Goal: Task Accomplishment & Management: Use online tool/utility

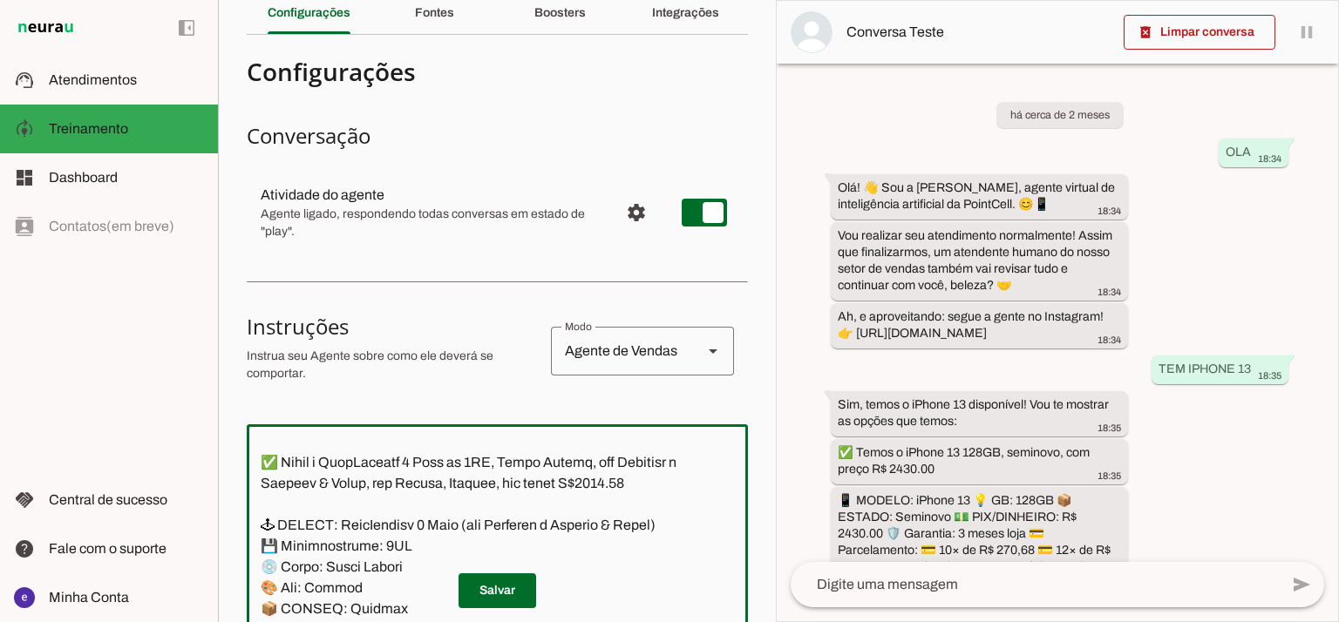
scroll to position [13, 0]
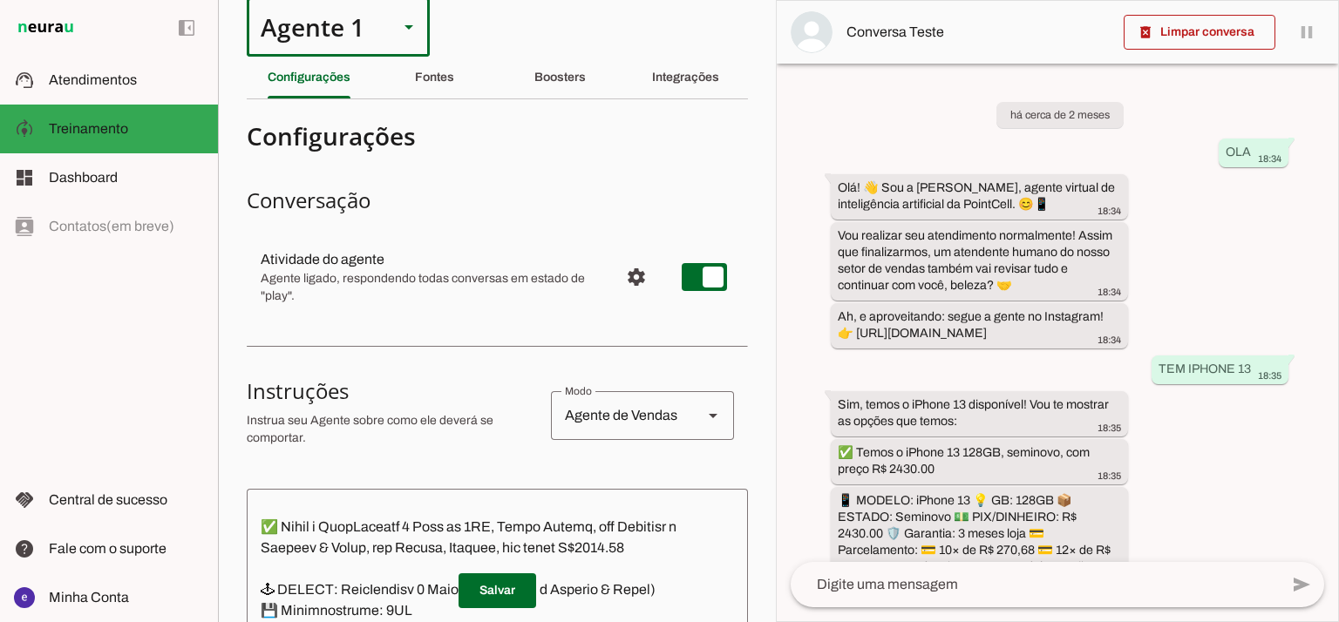
click at [393, 33] on div "Agente 1" at bounding box center [338, 26] width 183 height 59
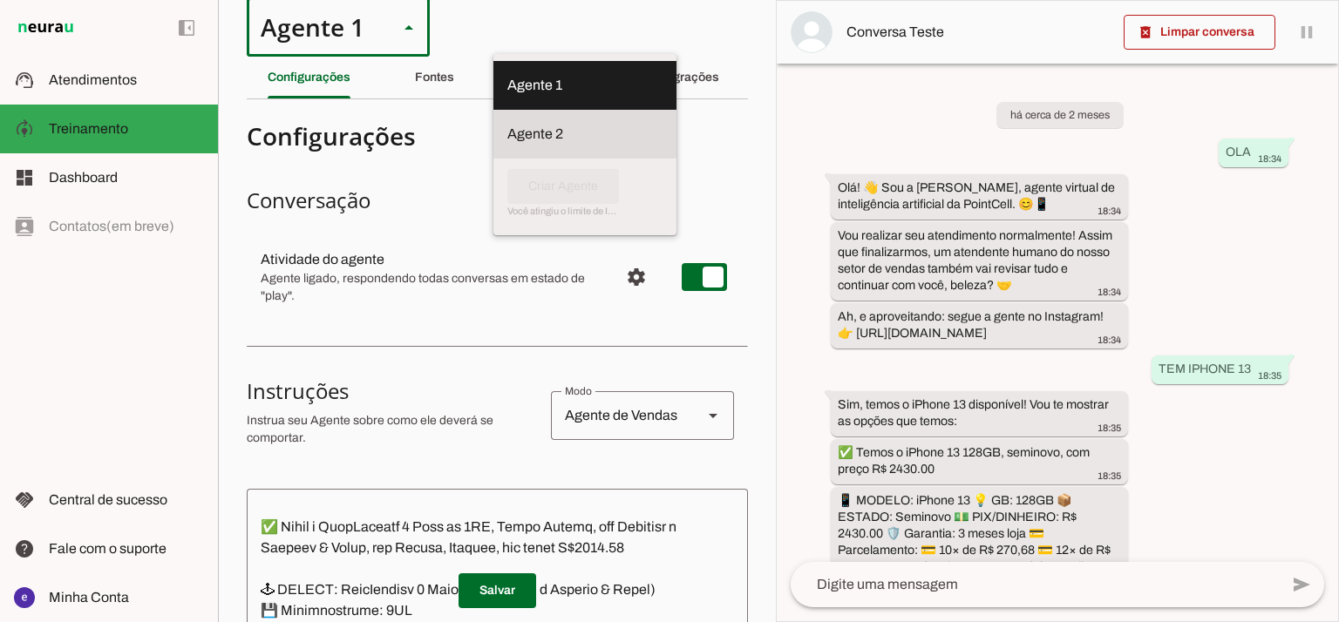
click at [507, 128] on slot at bounding box center [584, 134] width 155 height 21
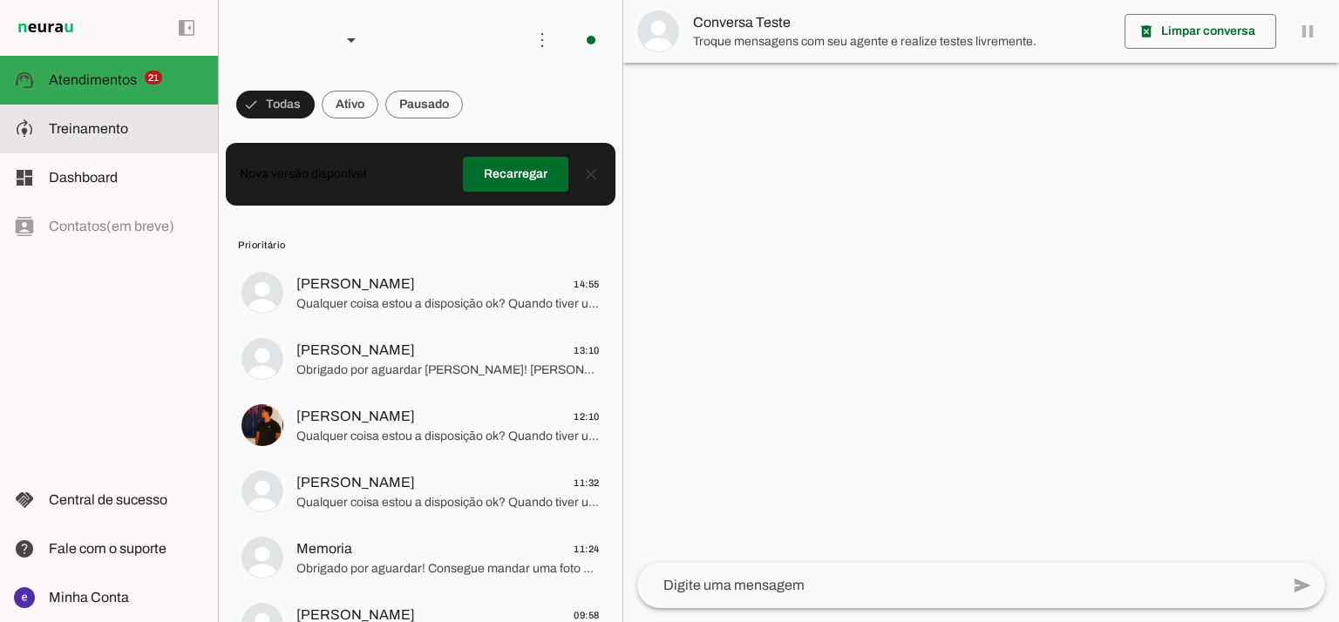
click at [206, 125] on md-item "model_training Treinamento Treinamento" at bounding box center [109, 129] width 218 height 49
type textarea "Lore: Ipsu Dolor: Sitametco ad eLitsed Doeiusmod: Te incididu ut Laboreetd - Ma…"
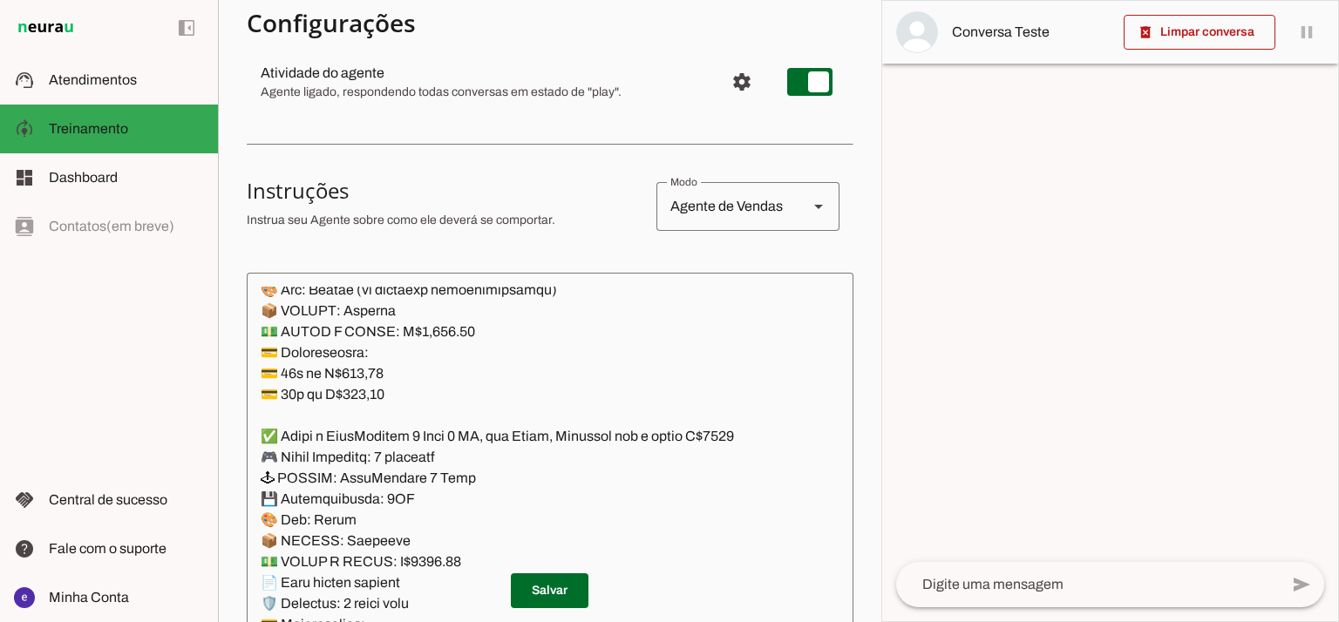
scroll to position [230, 0]
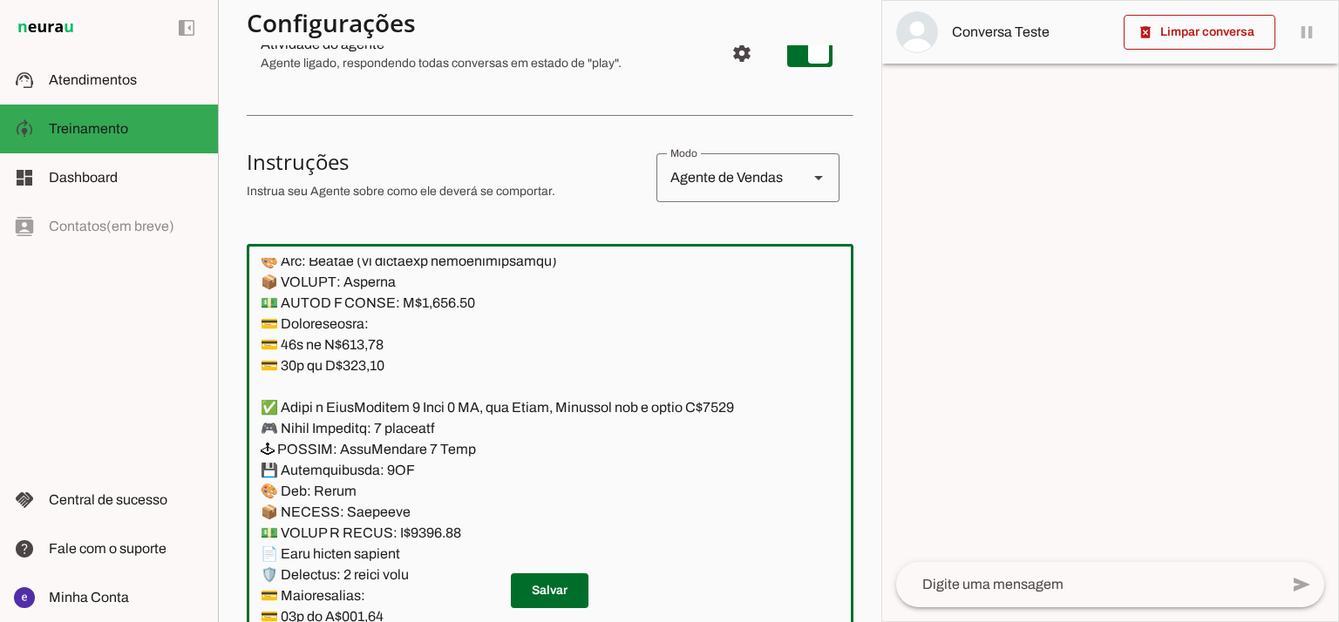
click at [461, 348] on textarea at bounding box center [550, 446] width 607 height 377
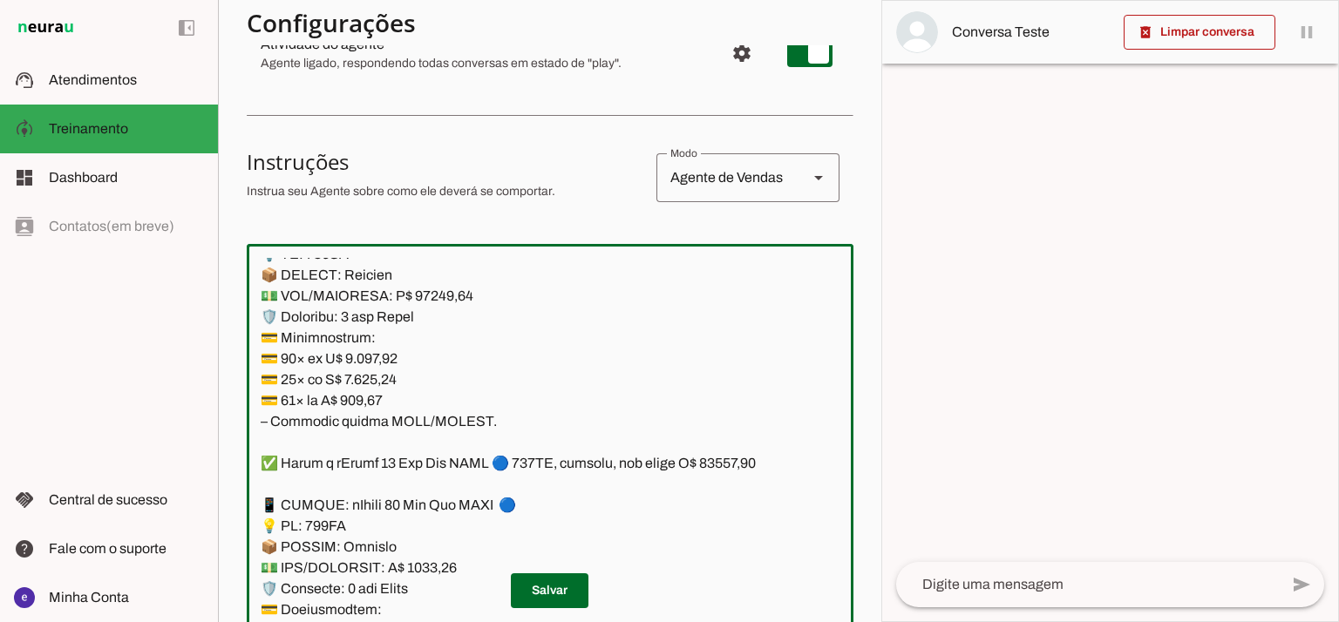
scroll to position [14388, 0]
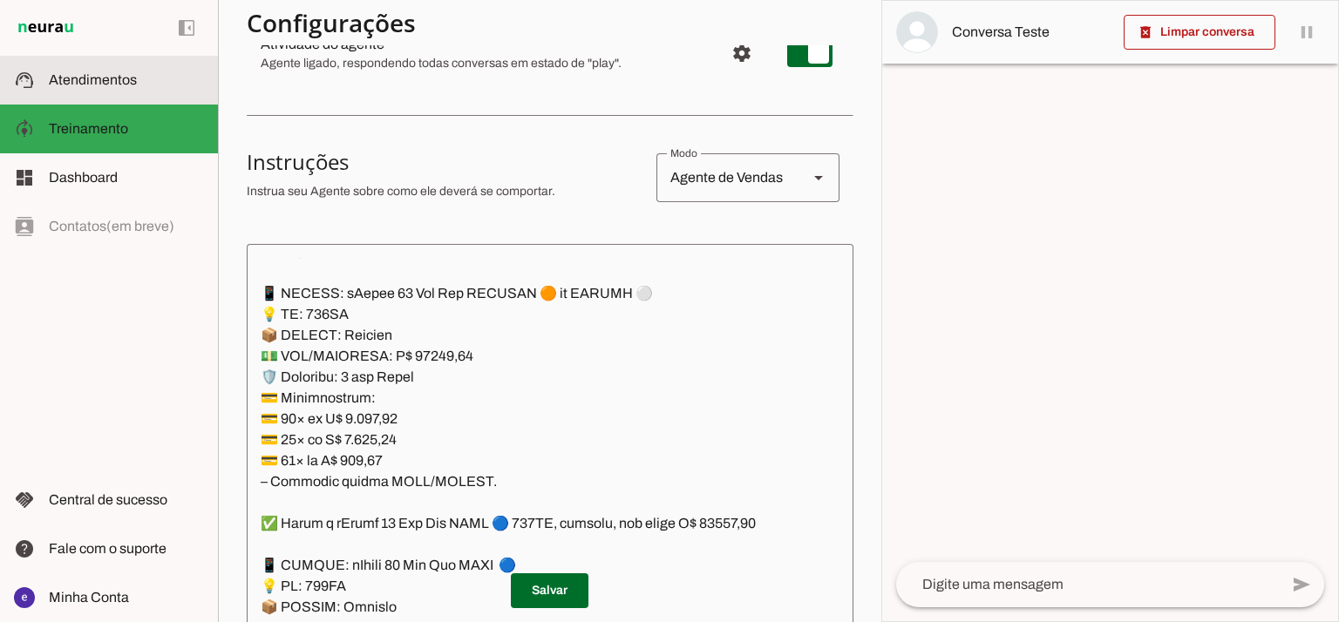
click at [194, 61] on md-item "support_agent Atendimentos Atendimentos" at bounding box center [109, 80] width 218 height 49
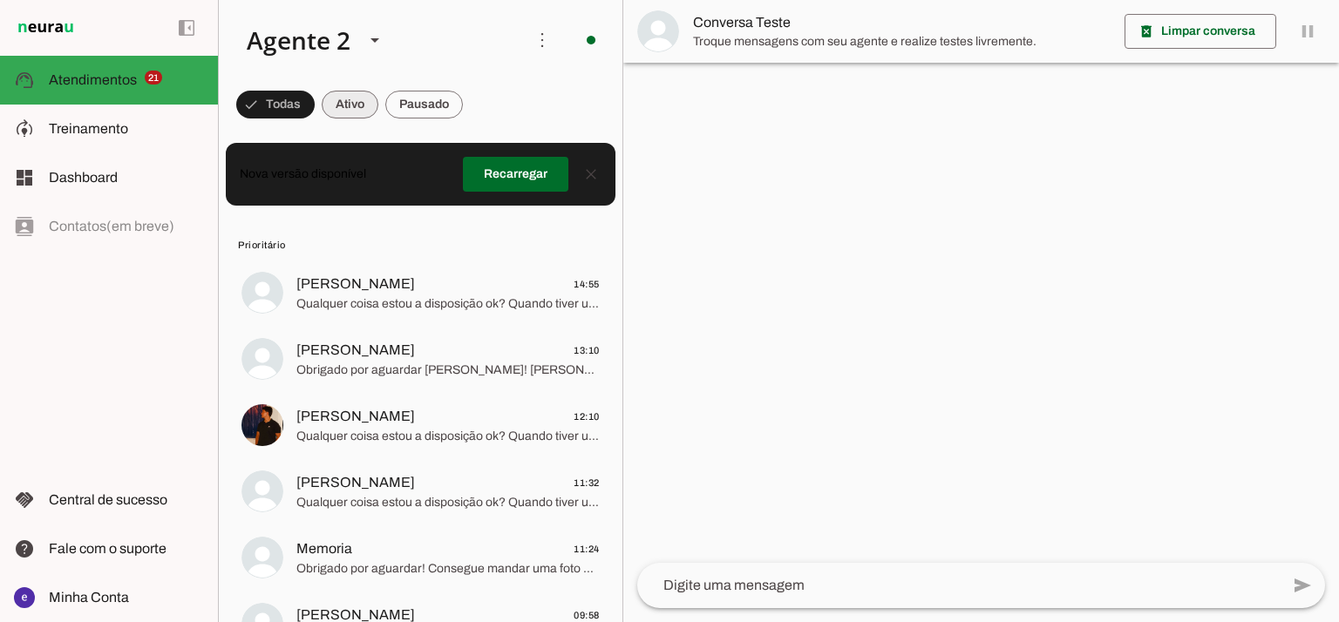
click at [353, 93] on span at bounding box center [350, 105] width 57 height 42
